Goal: Information Seeking & Learning: Learn about a topic

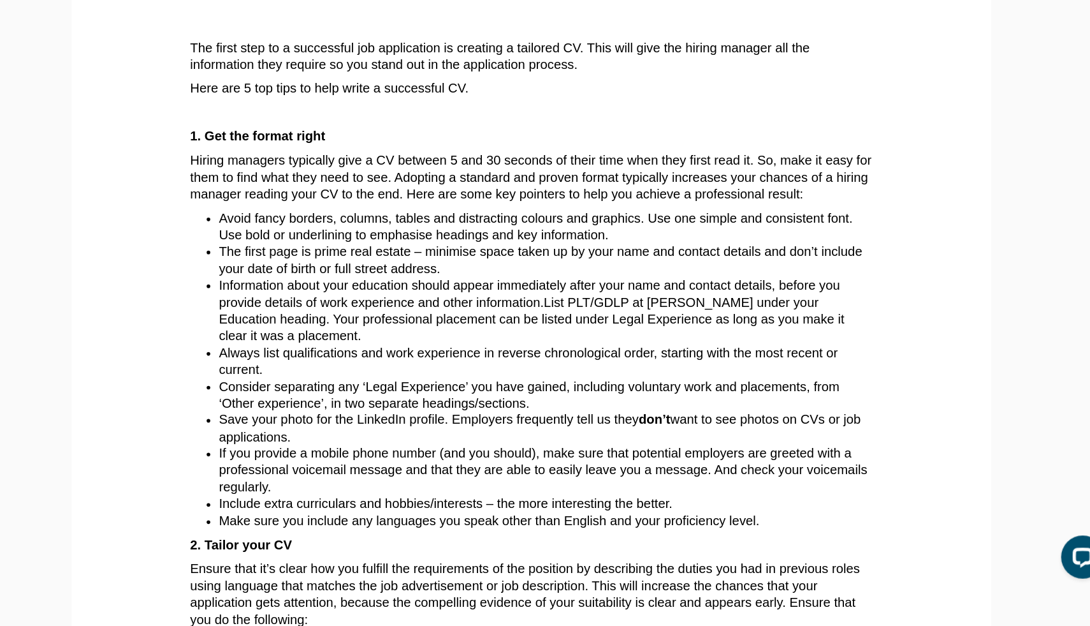
scroll to position [193, 0]
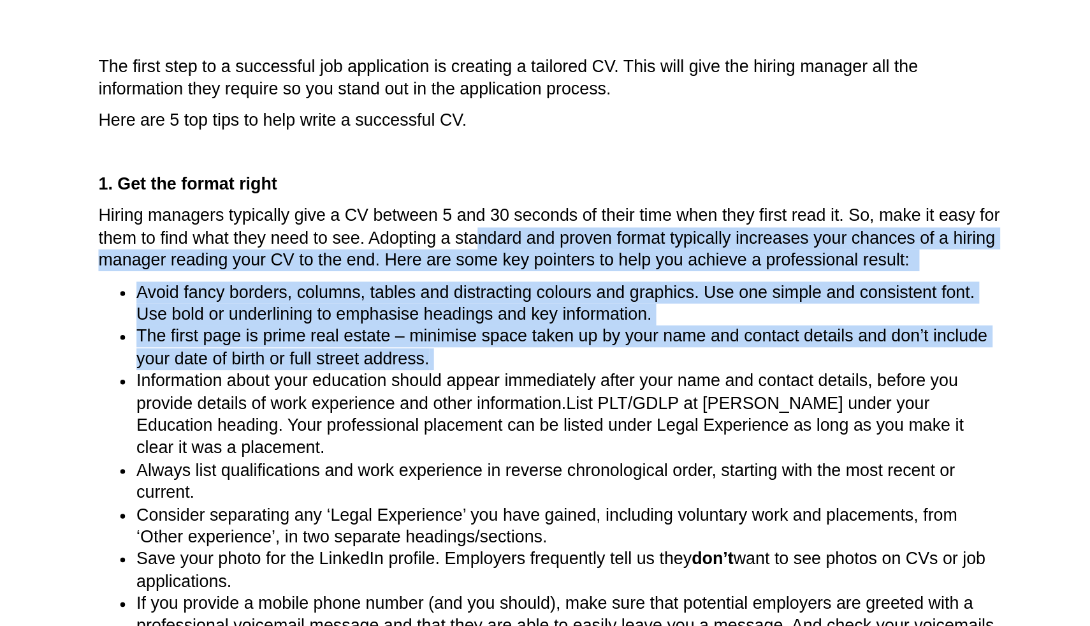
drag, startPoint x: 446, startPoint y: 229, endPoint x: 443, endPoint y: 309, distance: 79.8
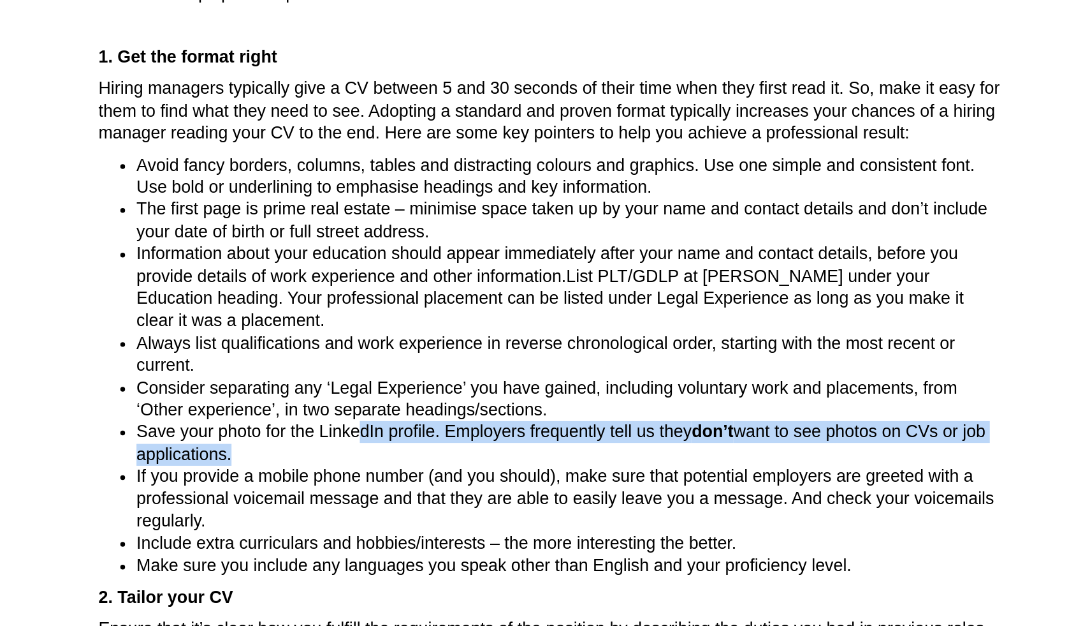
drag, startPoint x: 410, startPoint y: 412, endPoint x: 527, endPoint y: 423, distance: 117.9
click at [527, 436] on li "Save your photo for the LinkedIn profile. Employers frequently tell us they don…" at bounding box center [558, 451] width 580 height 30
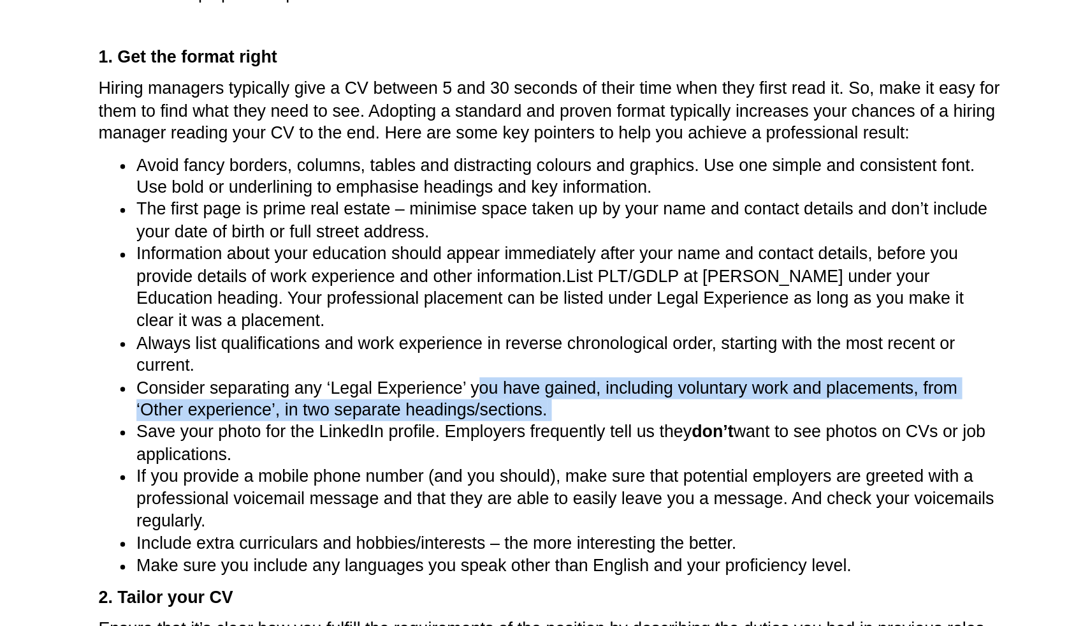
drag, startPoint x: 480, startPoint y: 385, endPoint x: 503, endPoint y: 405, distance: 30.8
click at [503, 406] on li "Consider separating any ‘Legal Experience’ you have gained, including voluntary…" at bounding box center [558, 421] width 580 height 30
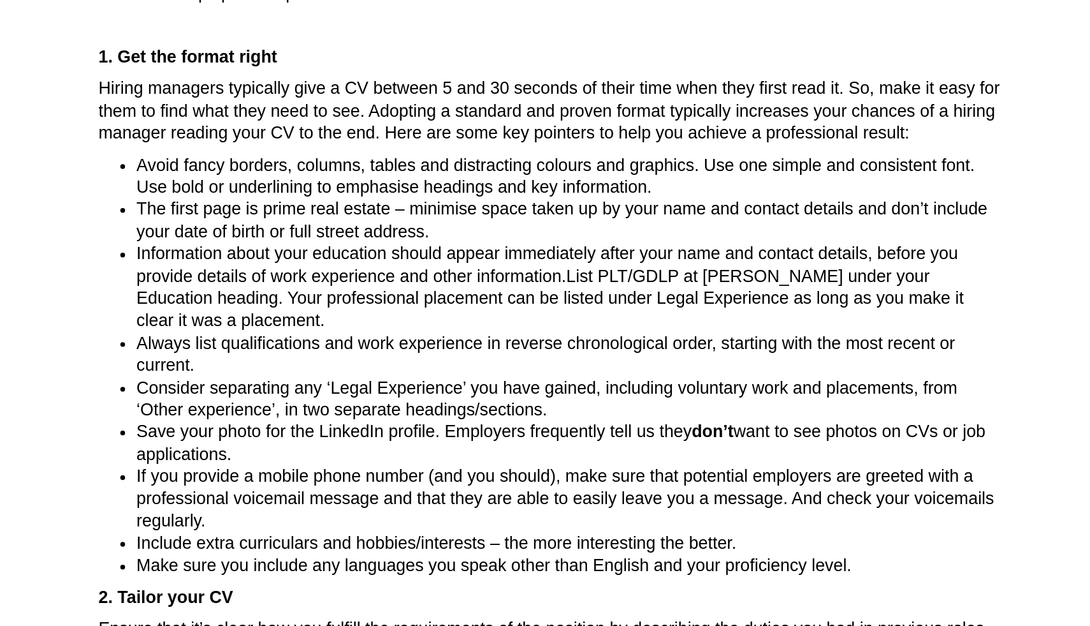
click at [441, 466] on span "If you provide a mobile phone number (and you should), make sure that potential…" at bounding box center [556, 487] width 576 height 43
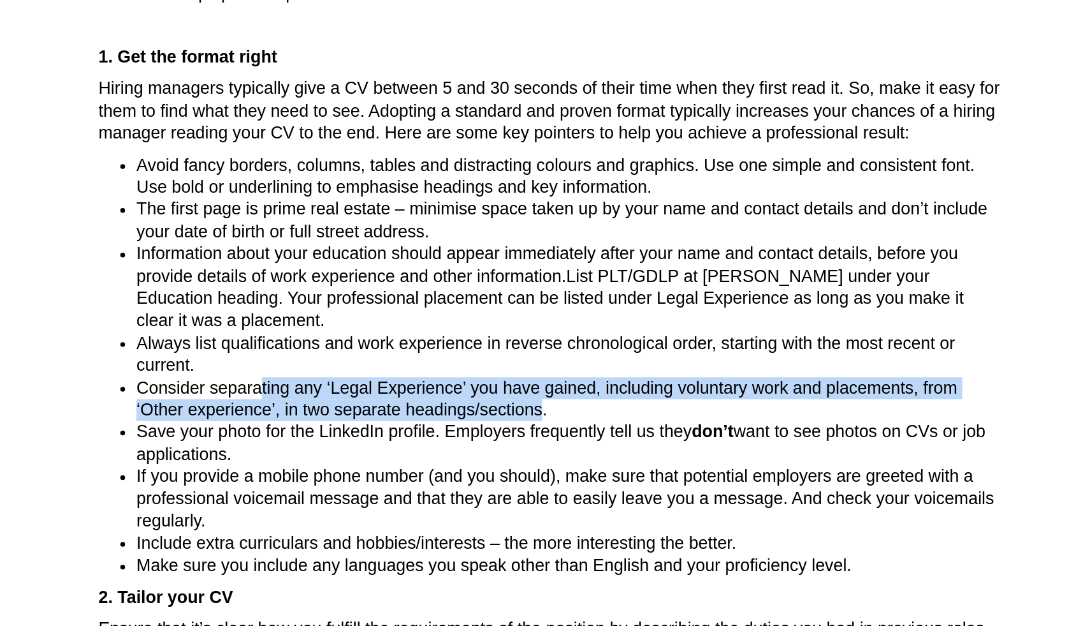
drag, startPoint x: 344, startPoint y: 386, endPoint x: 492, endPoint y: 405, distance: 148.5
click at [492, 407] on span "Consider separating any ‘Legal Experience’ you have gained, including voluntary…" at bounding box center [543, 420] width 551 height 27
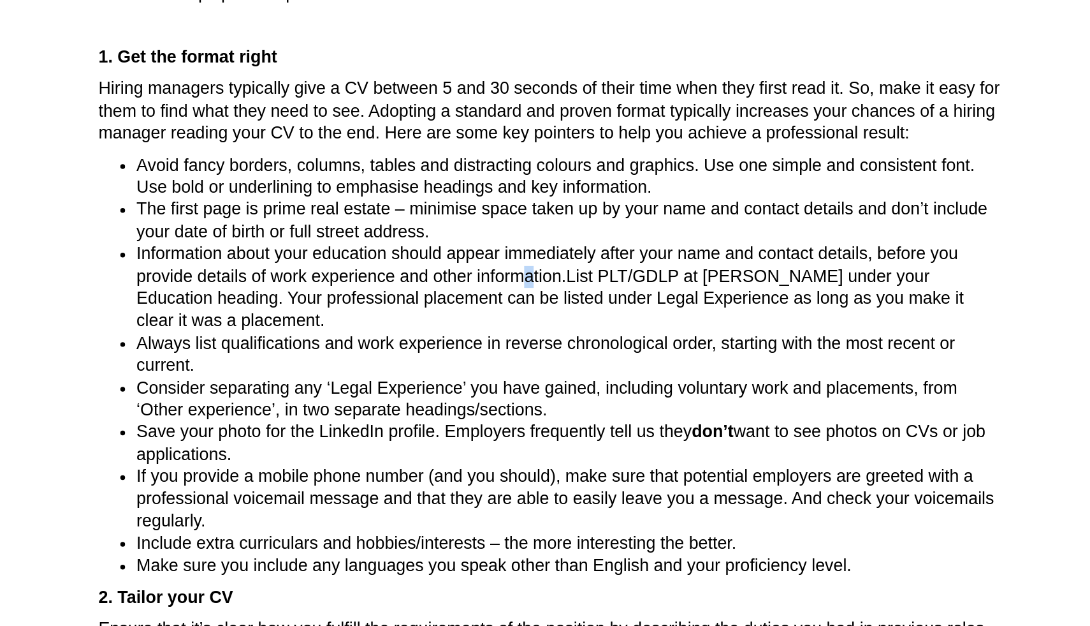
drag, startPoint x: 471, startPoint y: 332, endPoint x: 481, endPoint y: 341, distance: 13.6
click at [480, 341] on span "Information about your education should appear immediately after your name and …" at bounding box center [544, 330] width 552 height 27
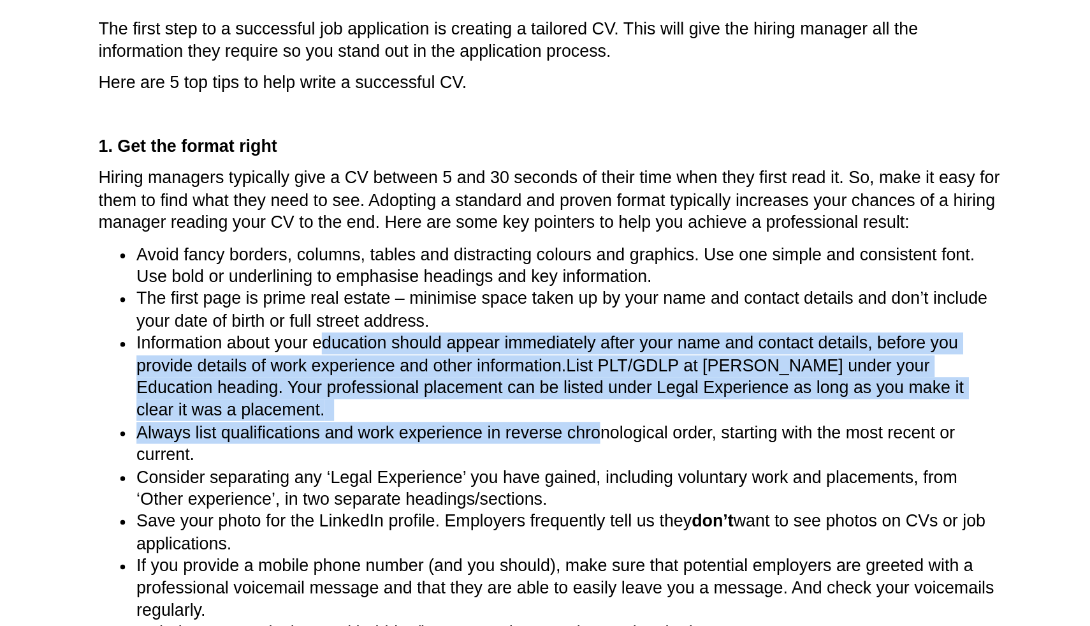
drag, startPoint x: 383, startPoint y: 324, endPoint x: 553, endPoint y: 361, distance: 174.9
click at [553, 361] on ul "Avoid fancy borders, columns, tables and distracting colours and graphics. Use …" at bounding box center [545, 398] width 606 height 283
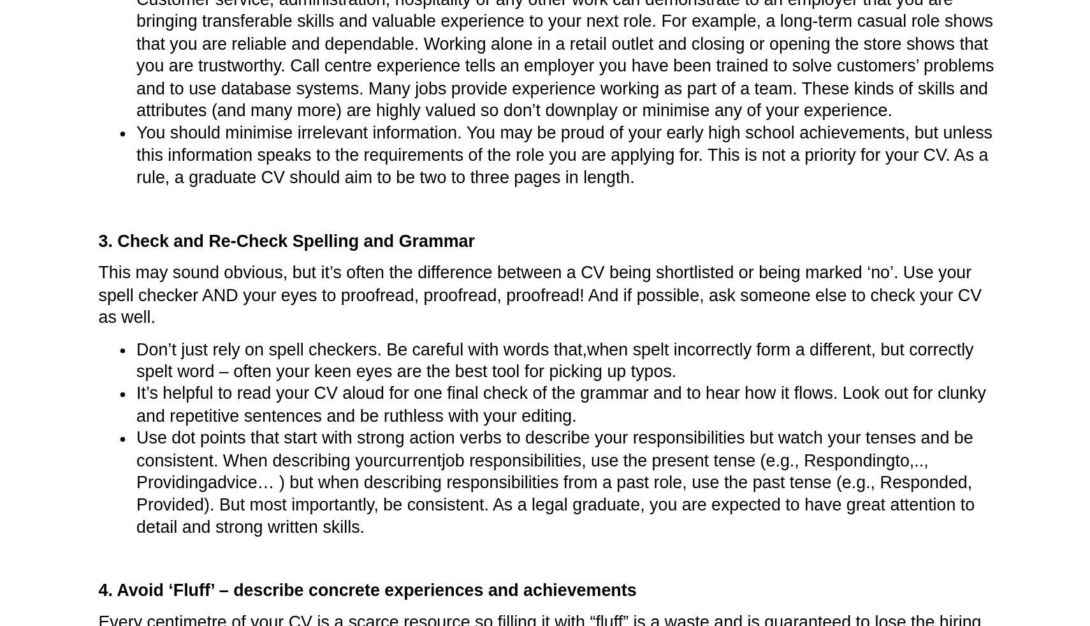
scroll to position [1023, 0]
